Goal: Task Accomplishment & Management: Use online tool/utility

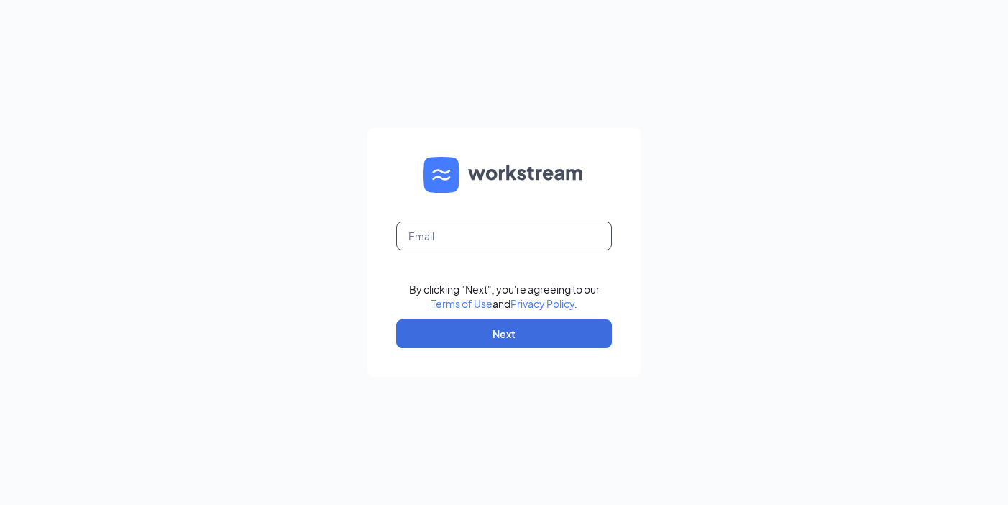
type input "ammoore@sircorp.com"
click at [520, 357] on form "ammoore@sircorp.com By clicking "Next", you're agreeing to our Terms of Use and…" at bounding box center [503, 252] width 273 height 249
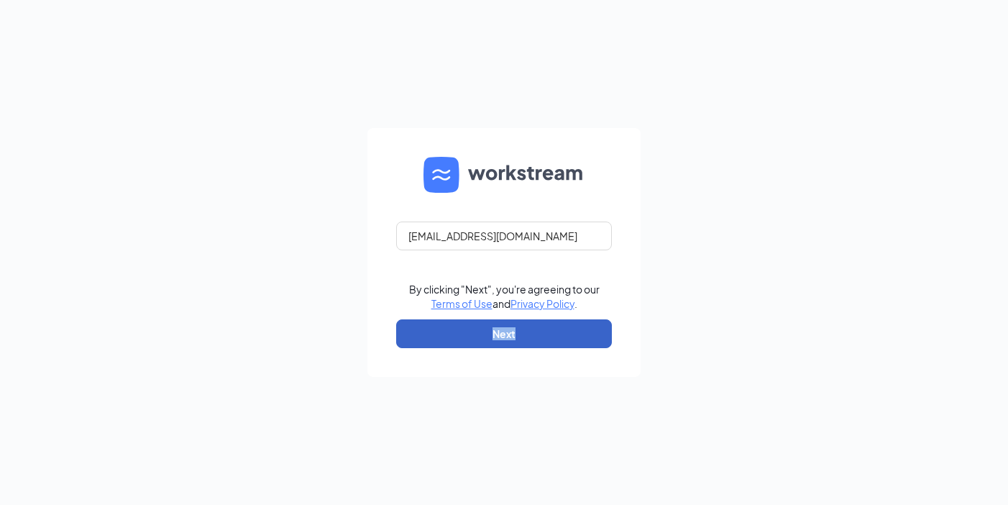
click at [520, 339] on button "Next" at bounding box center [504, 333] width 216 height 29
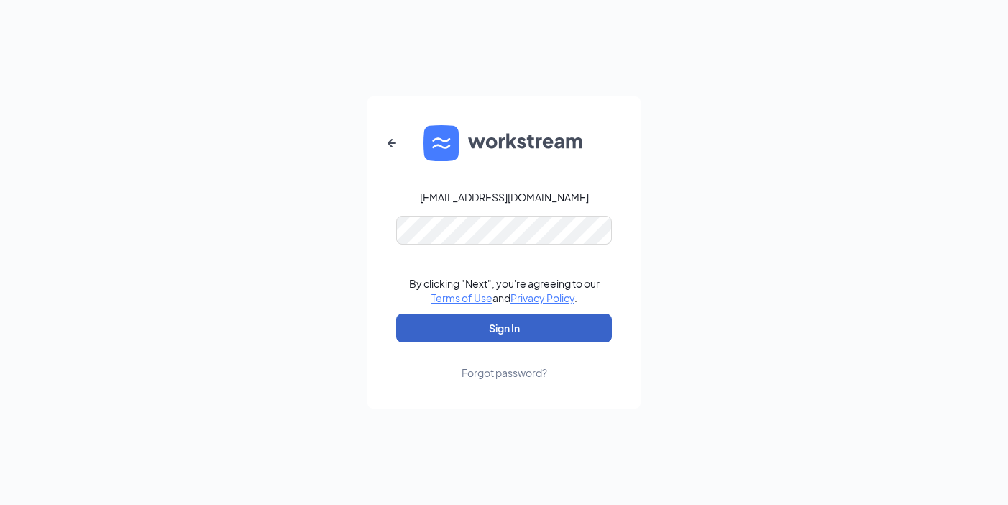
click at [508, 334] on button "Sign In" at bounding box center [504, 327] width 216 height 29
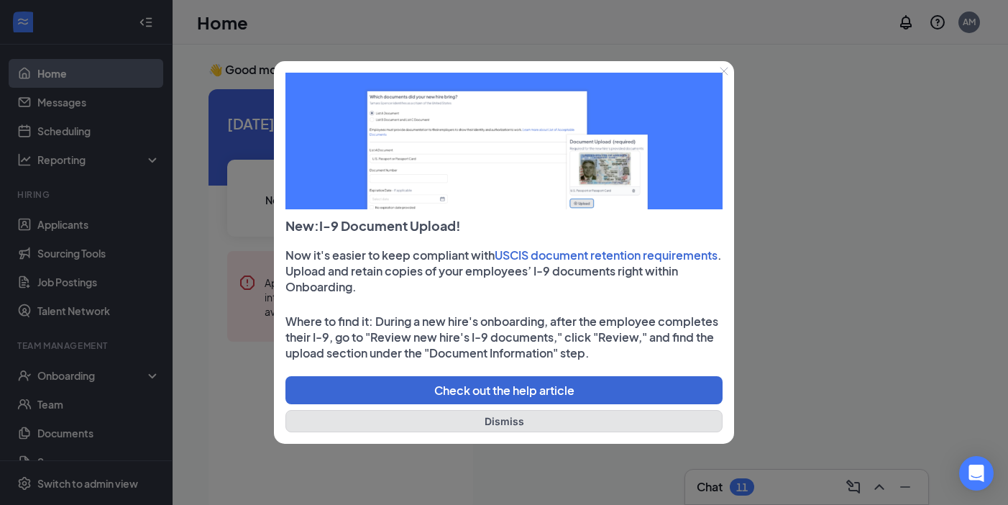
click at [519, 418] on button "Dismiss" at bounding box center [503, 421] width 437 height 22
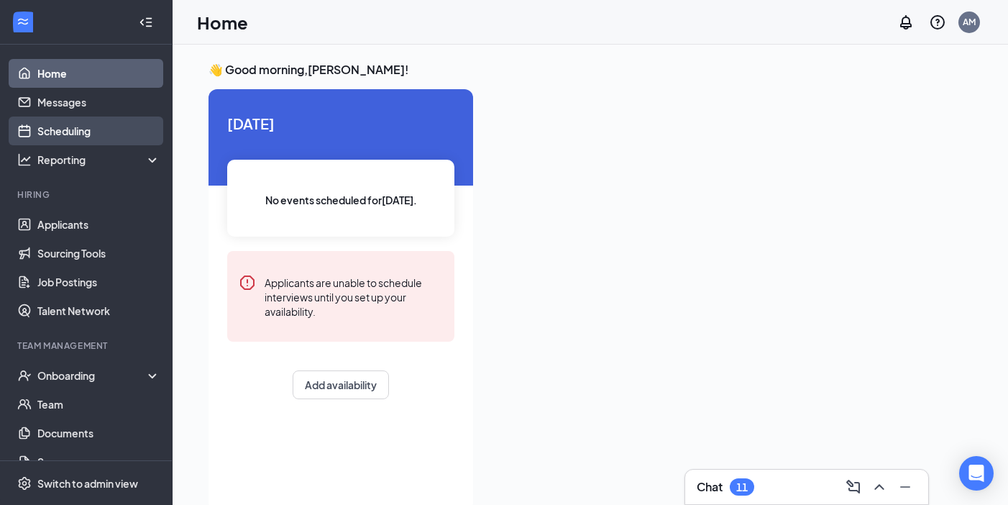
click at [86, 127] on link "Scheduling" at bounding box center [98, 130] width 123 height 29
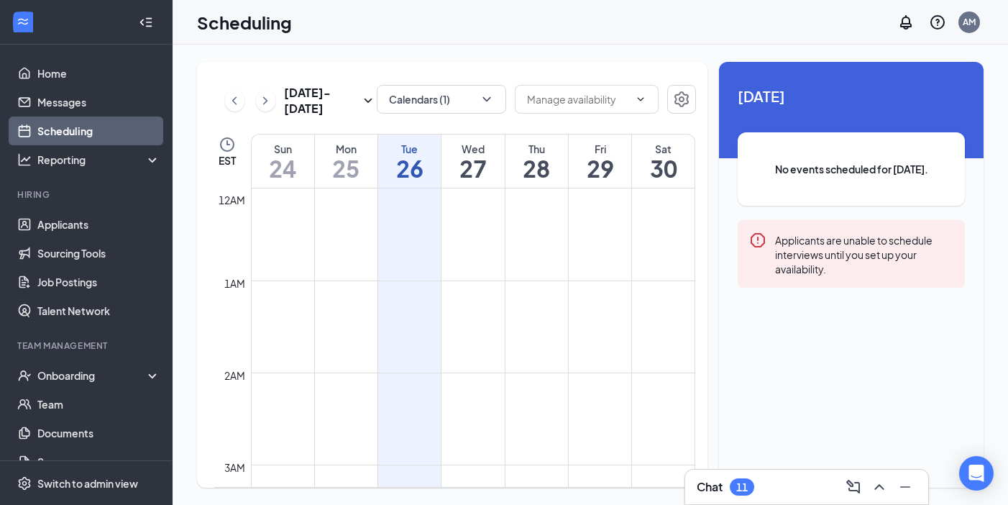
scroll to position [707, 0]
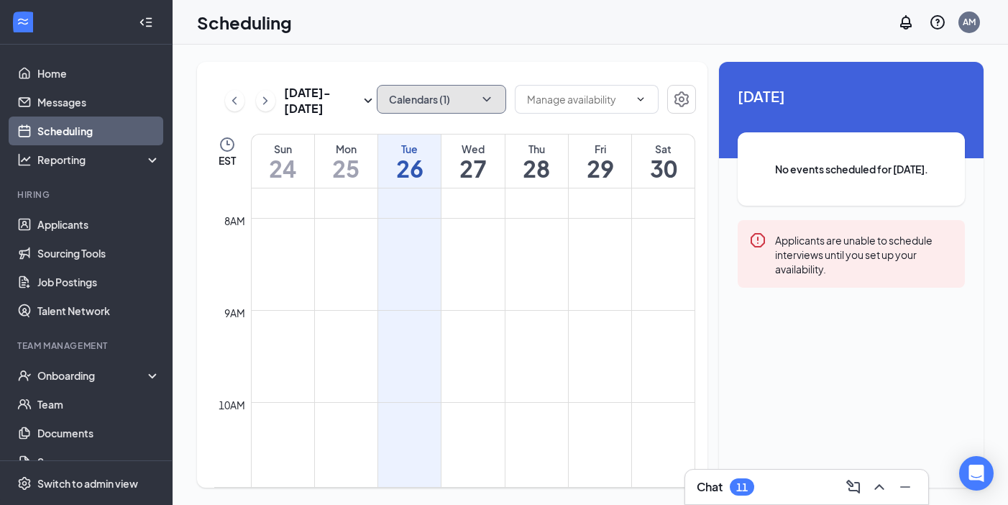
click at [483, 98] on icon "ChevronDown" at bounding box center [486, 99] width 14 height 14
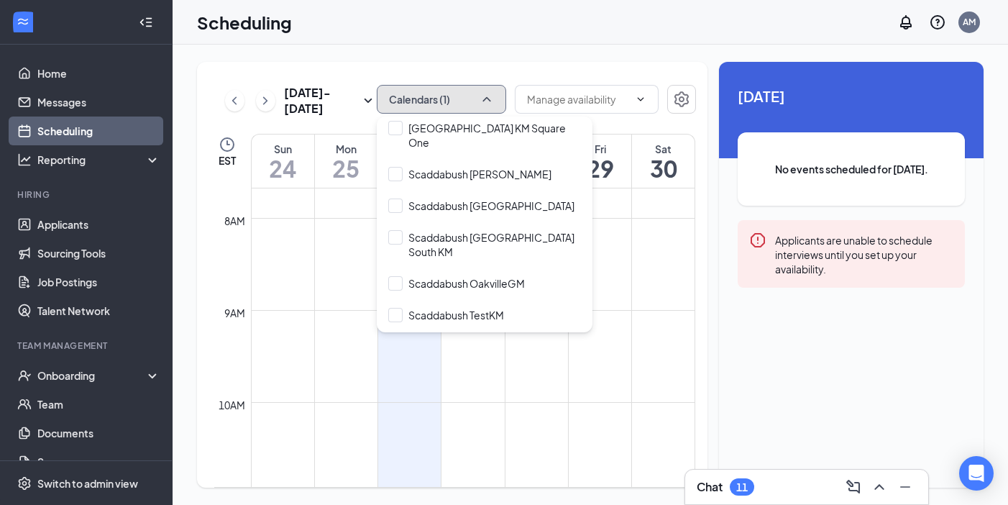
scroll to position [4423, 0]
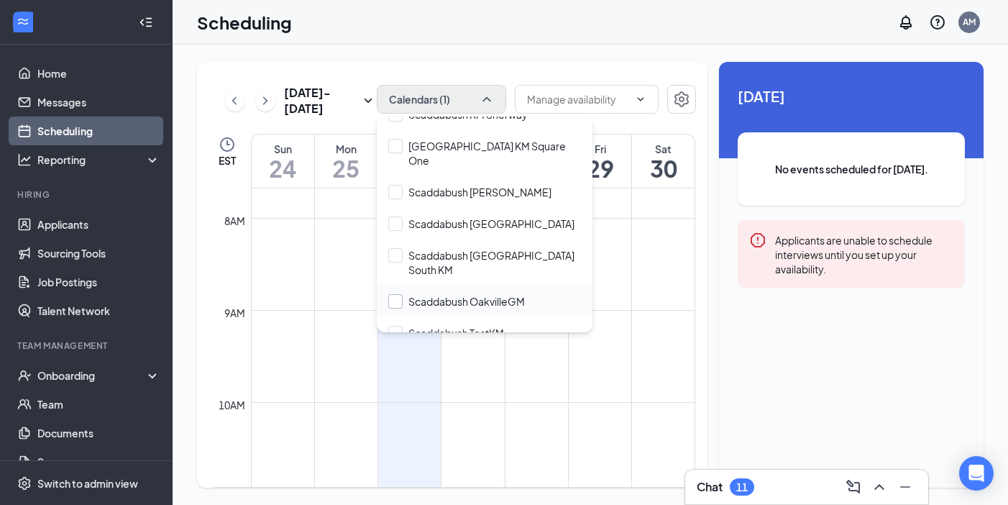
click at [399, 294] on input "Scaddabush OakvilleGM" at bounding box center [456, 301] width 137 height 14
checkbox input "true"
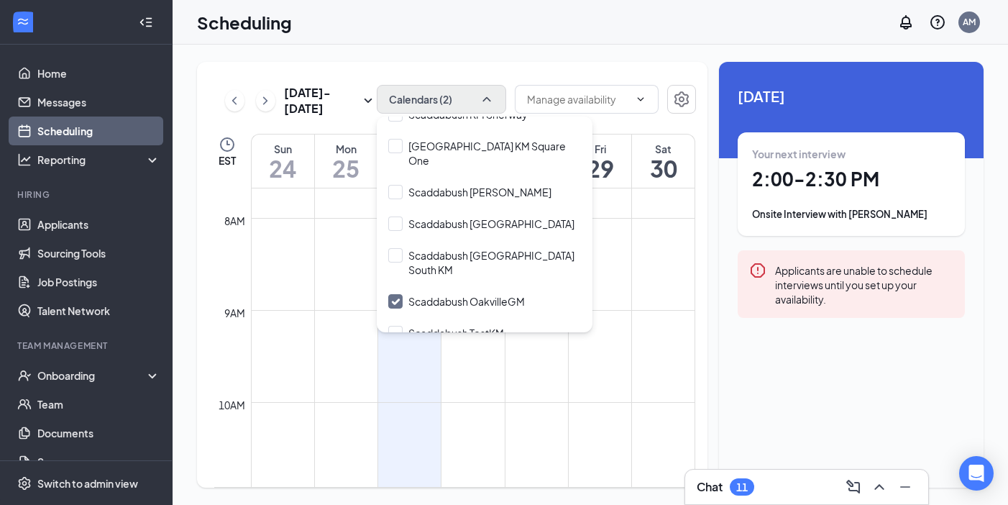
click at [761, 382] on div "Unavailable in basic plan [DATE] Your next interview 2:00 - 2:30 PM Onsite Inte…" at bounding box center [851, 275] width 265 height 426
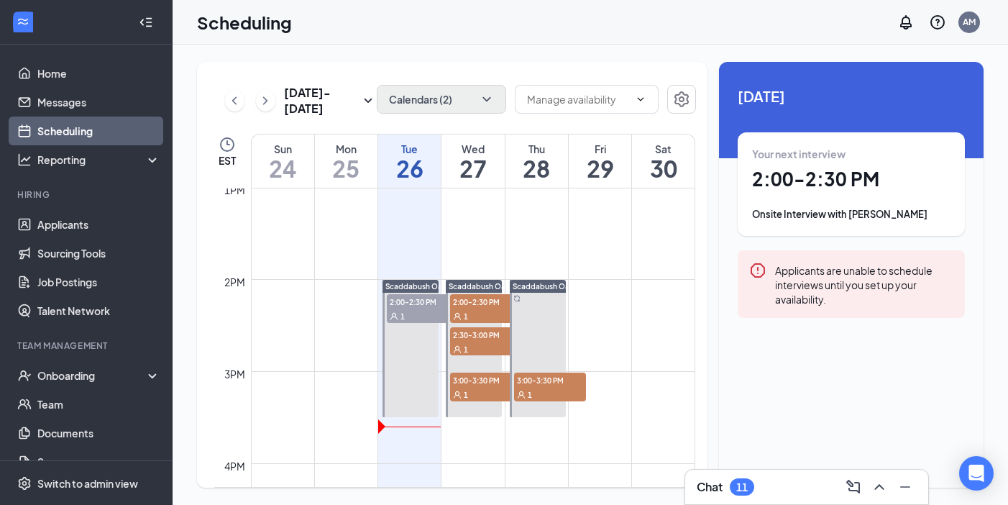
scroll to position [1195, 0]
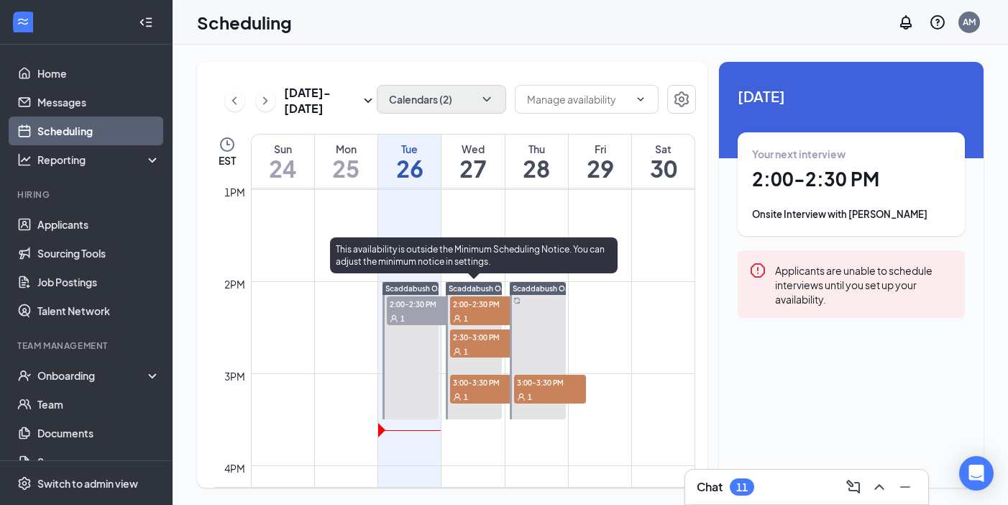
click at [486, 312] on div "1" at bounding box center [486, 318] width 72 height 14
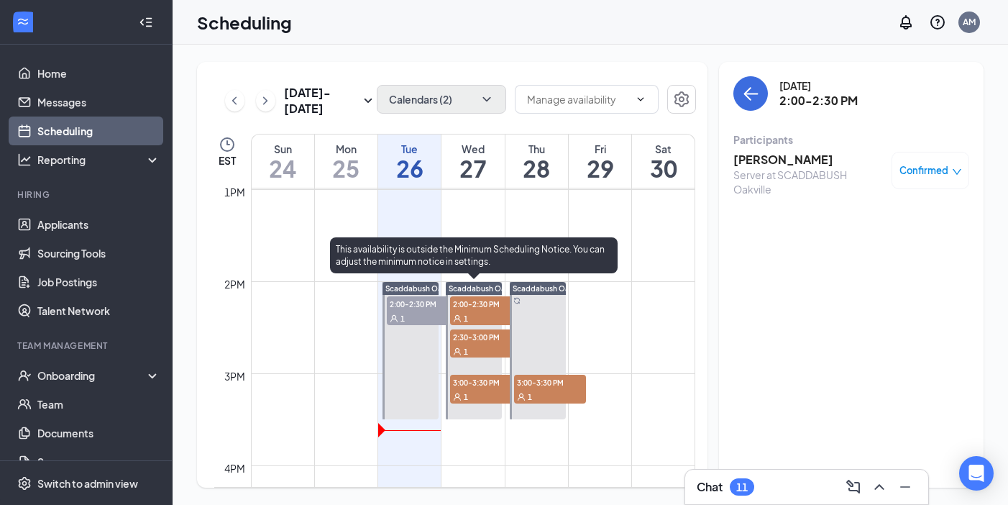
click at [488, 352] on div "1" at bounding box center [486, 351] width 72 height 14
click at [476, 400] on div "1" at bounding box center [486, 396] width 72 height 14
click at [487, 313] on div "1" at bounding box center [486, 318] width 72 height 14
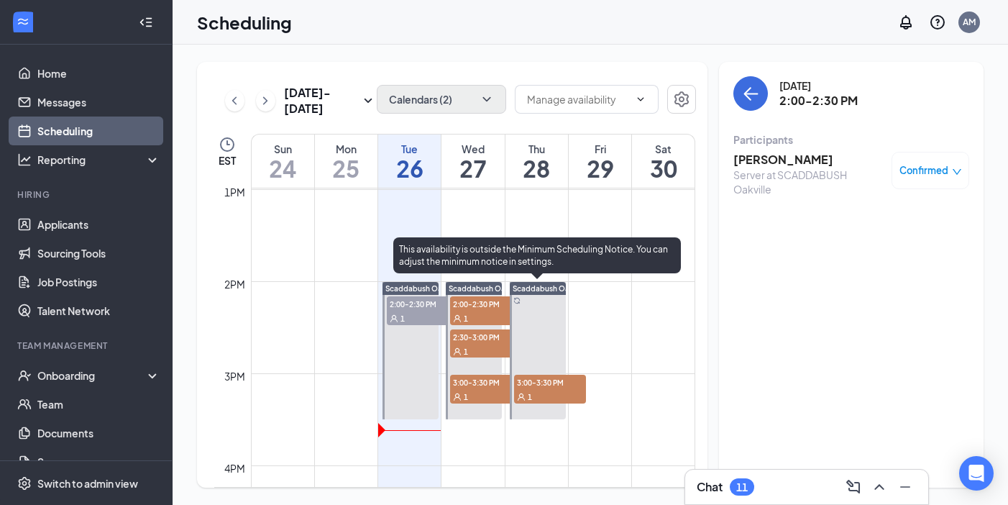
click at [554, 392] on div "1" at bounding box center [550, 396] width 72 height 14
